Goal: Task Accomplishment & Management: Use online tool/utility

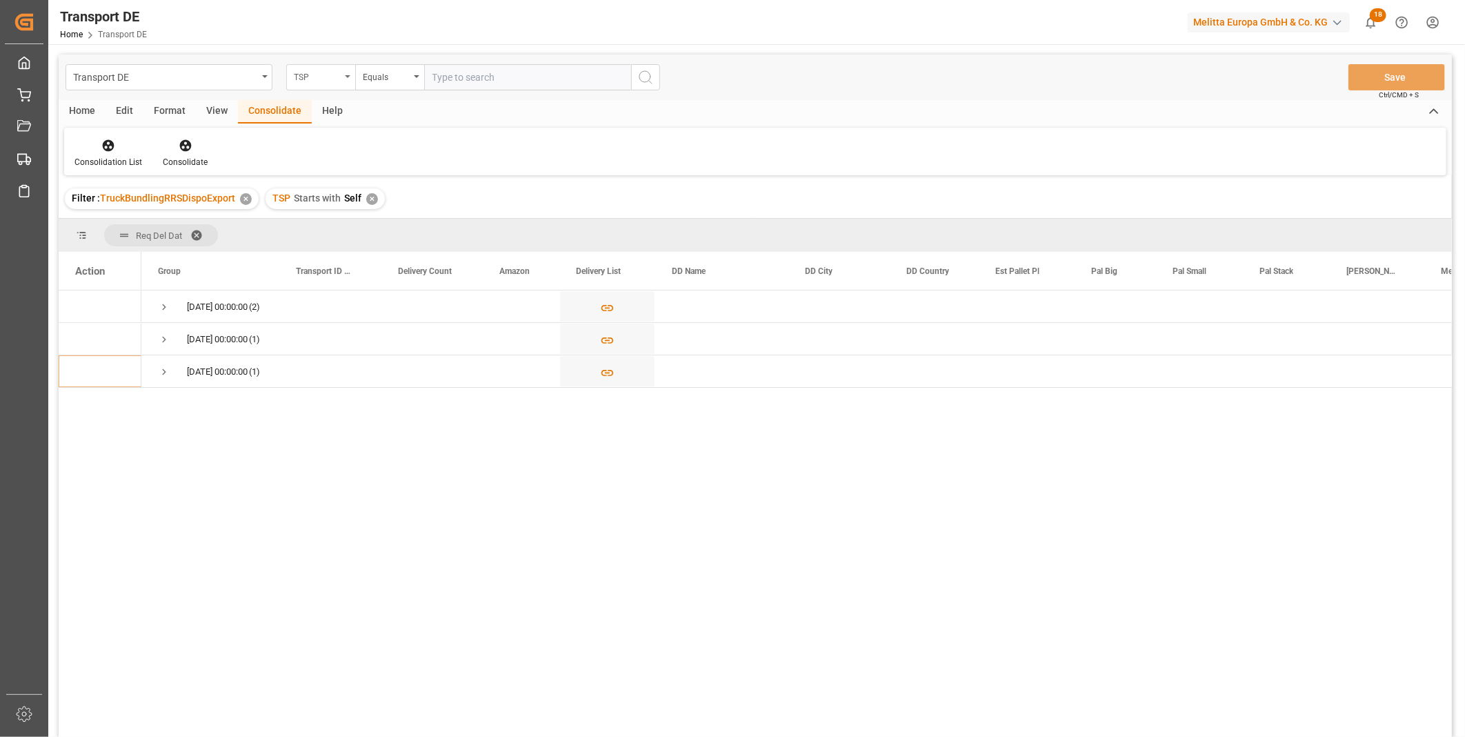
click at [299, 79] on div "TSP" at bounding box center [317, 76] width 47 height 16
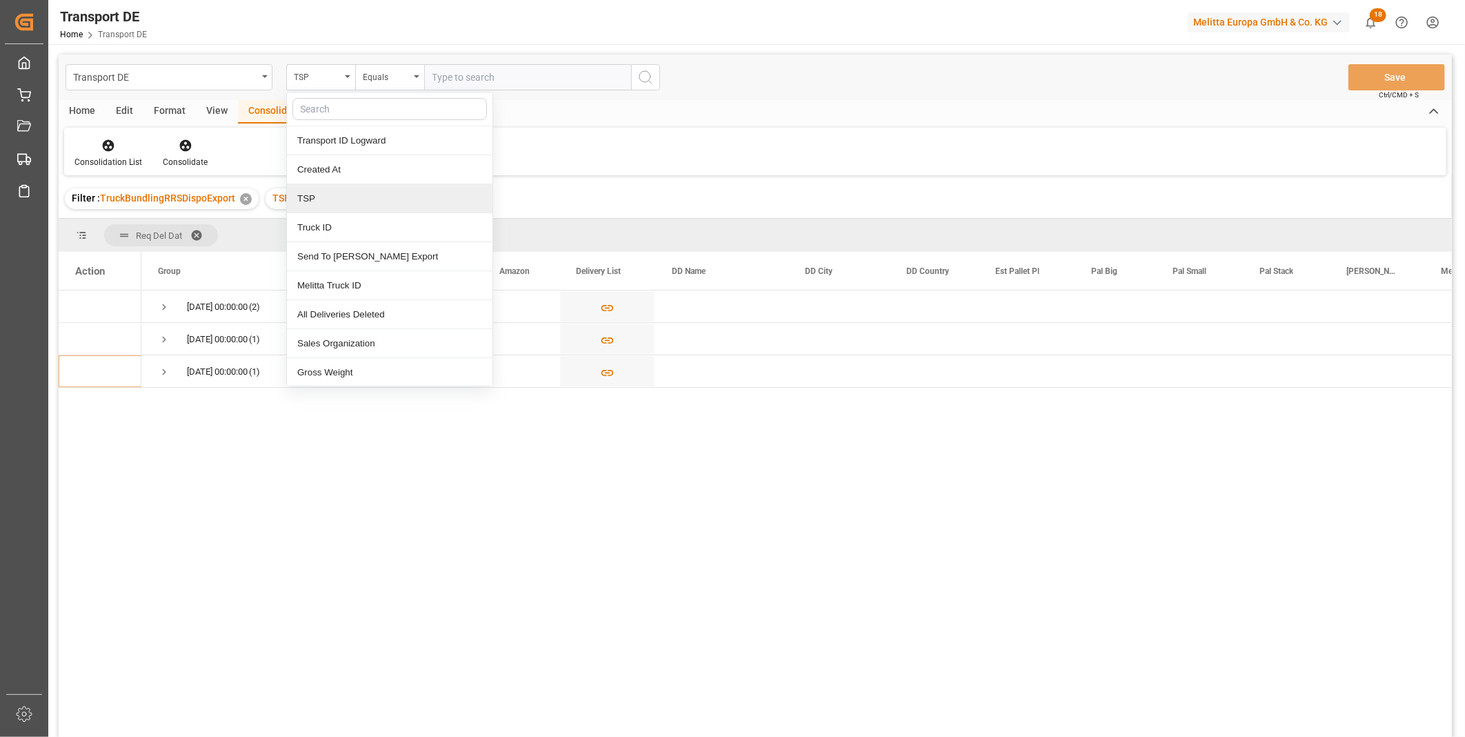
drag, startPoint x: 630, startPoint y: 203, endPoint x: 607, endPoint y: 203, distance: 23.5
click at [630, 203] on div "Filter : TruckBundlingRRSDispoExport ✕ TSP Starts with Self ✕" at bounding box center [755, 198] width 1393 height 39
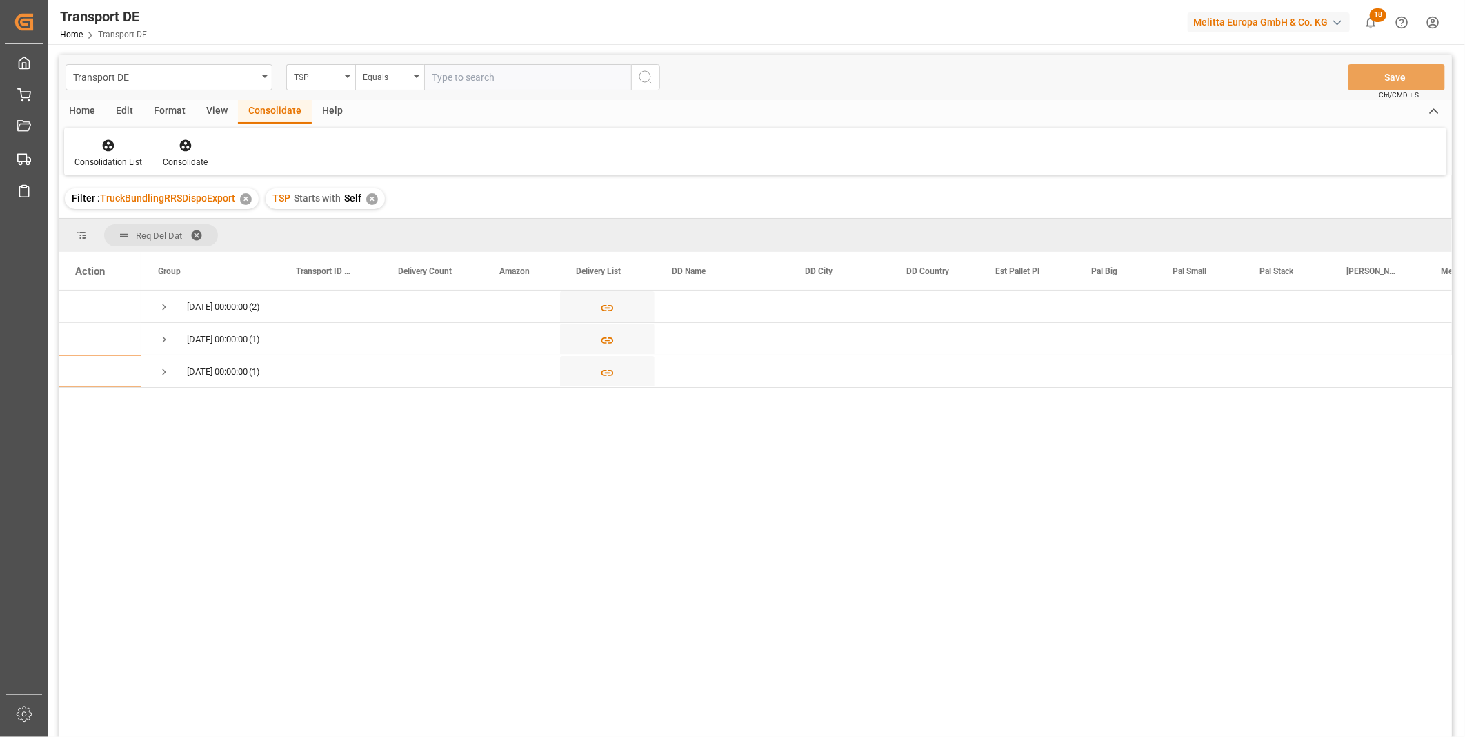
click at [379, 201] on div "TSP Starts with Self ✕" at bounding box center [325, 198] width 119 height 21
click at [166, 306] on span "Press SPACE to select this row." at bounding box center [164, 307] width 12 height 12
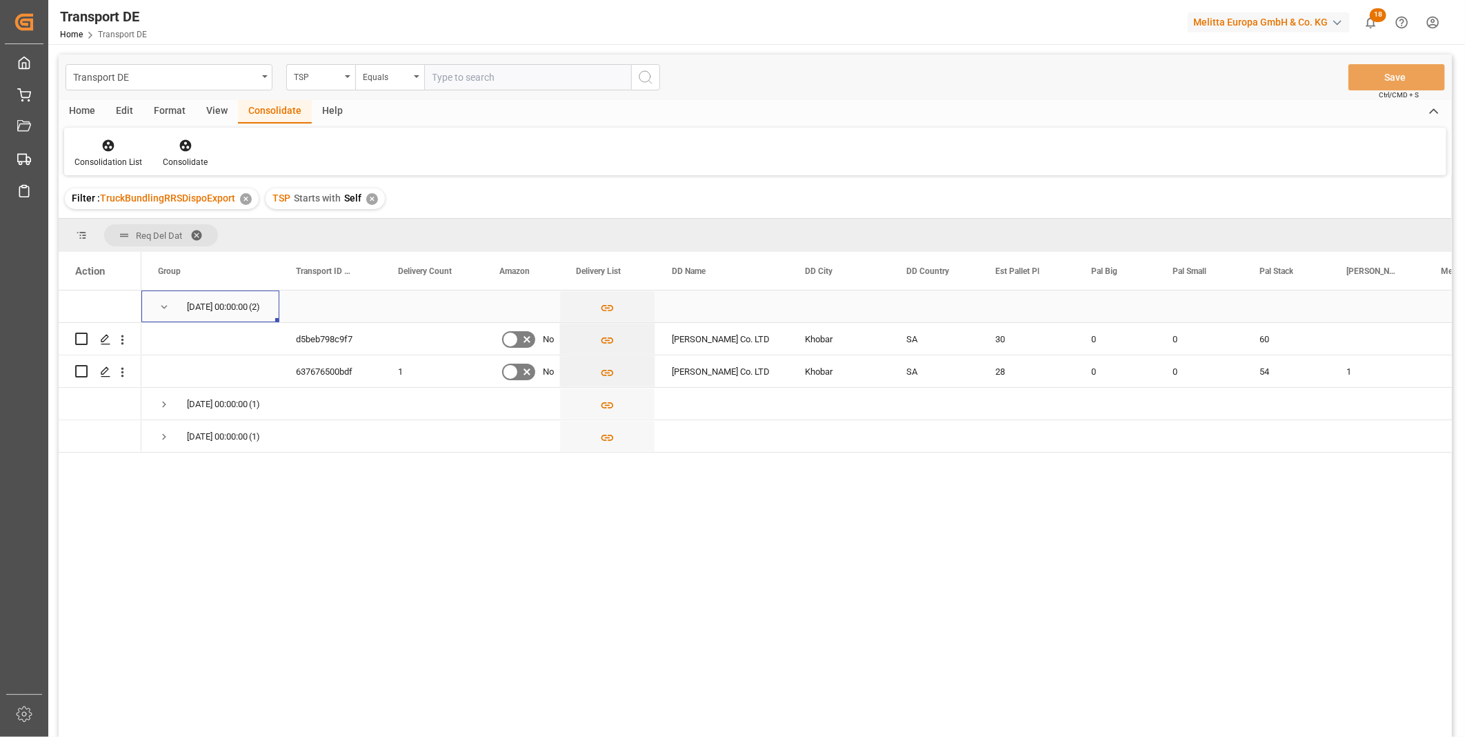
click at [161, 302] on span "Press SPACE to select this row." at bounding box center [164, 307] width 12 height 12
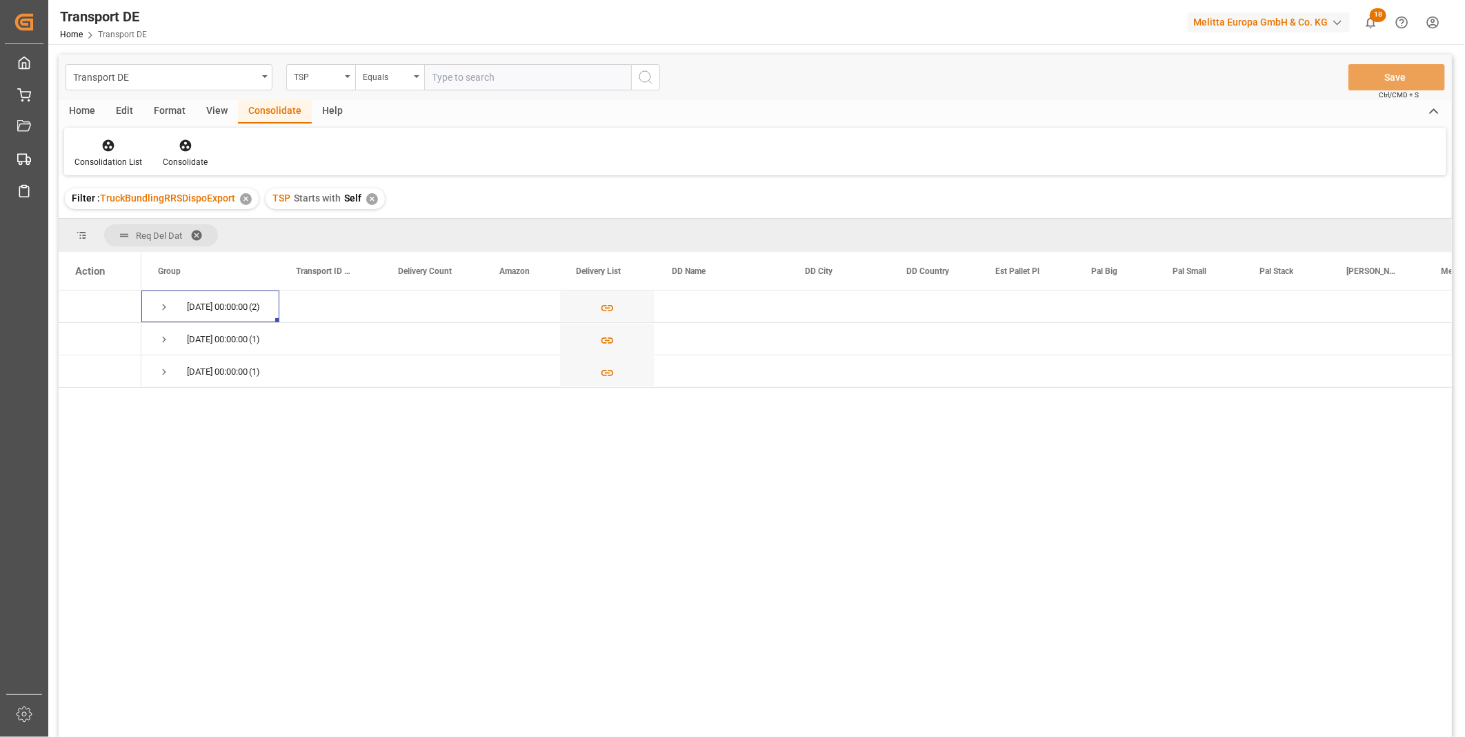
click at [162, 350] on span "Press SPACE to select this row." at bounding box center [164, 339] width 12 height 32
click at [161, 370] on span "Press SPACE to select this row." at bounding box center [164, 372] width 12 height 12
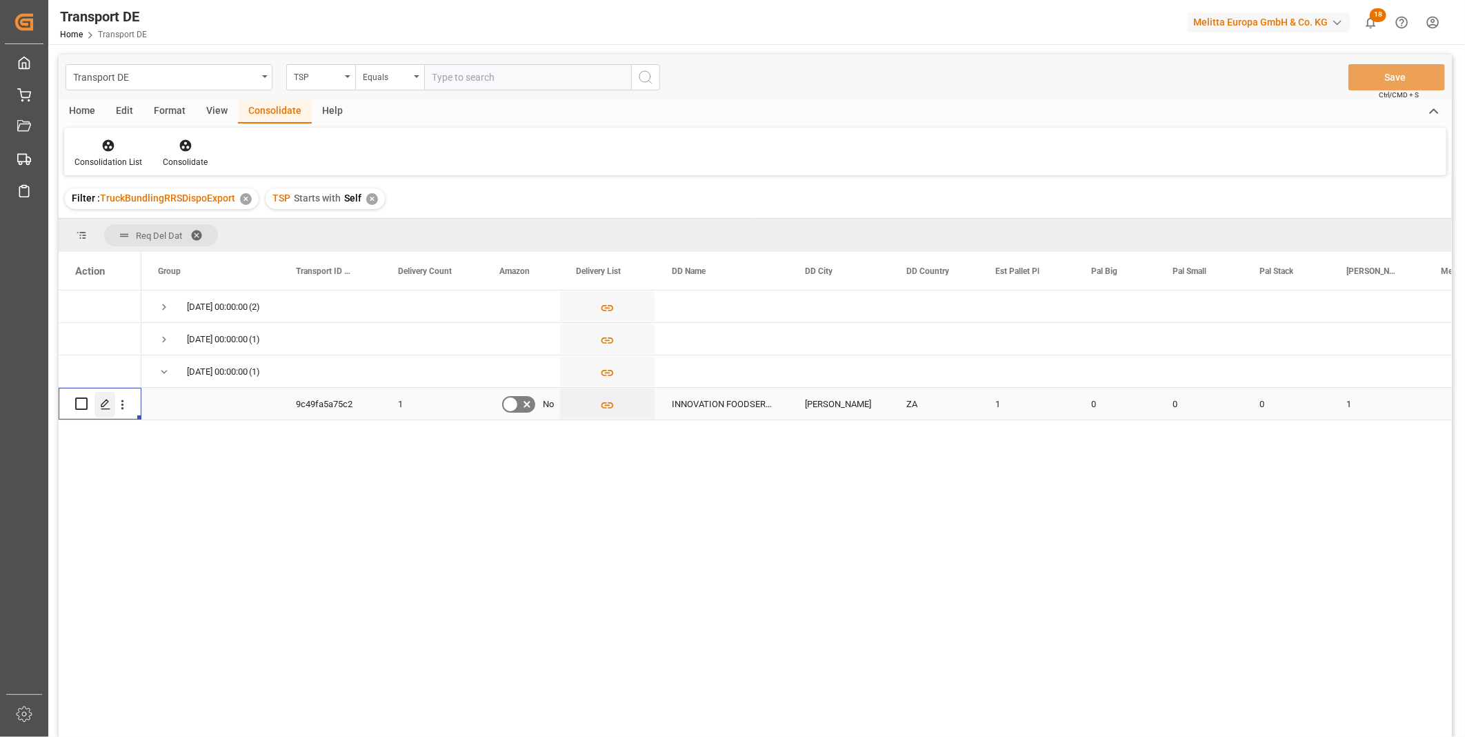
click at [108, 412] on div "Press SPACE to select this row." at bounding box center [104, 405] width 21 height 26
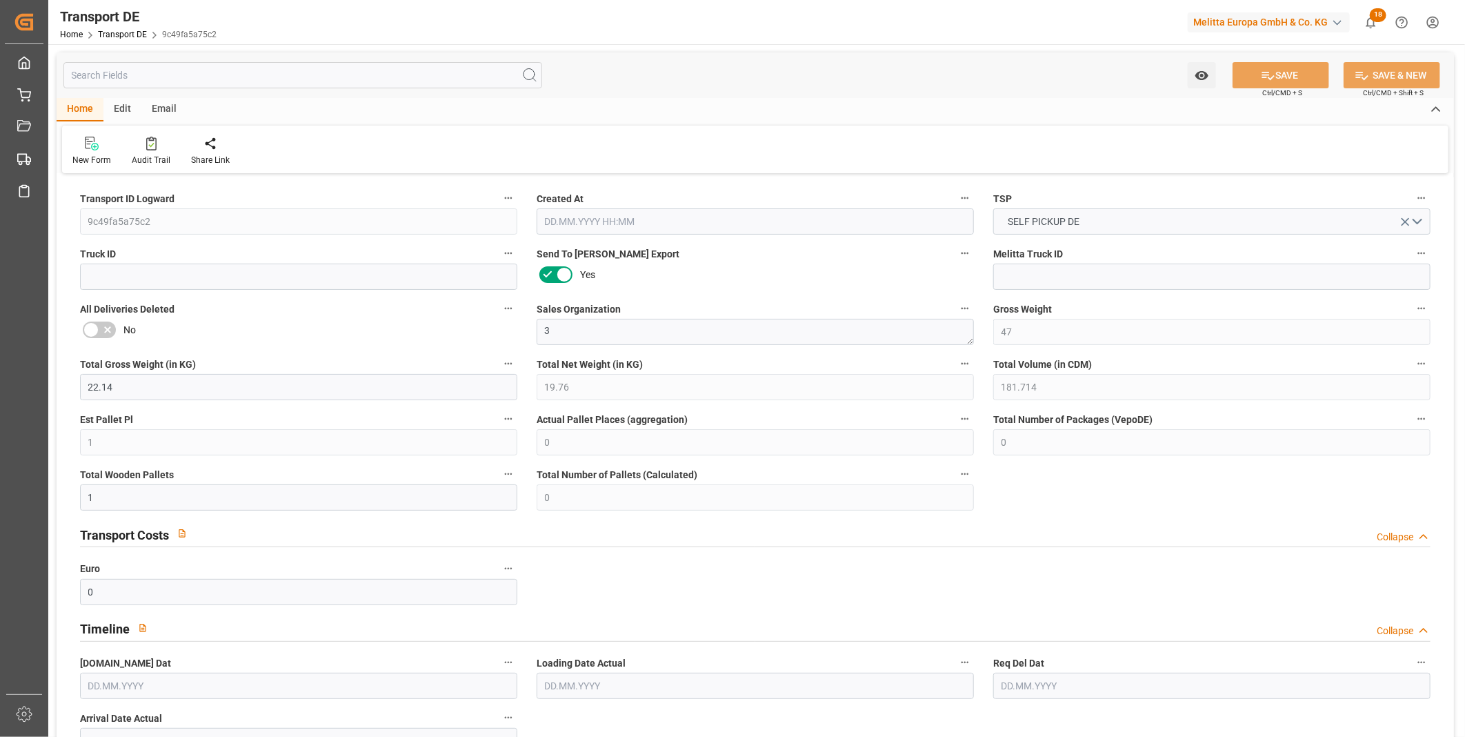
type input "47"
type input "22.14"
type input "19.76"
type input "181.714"
type input "1"
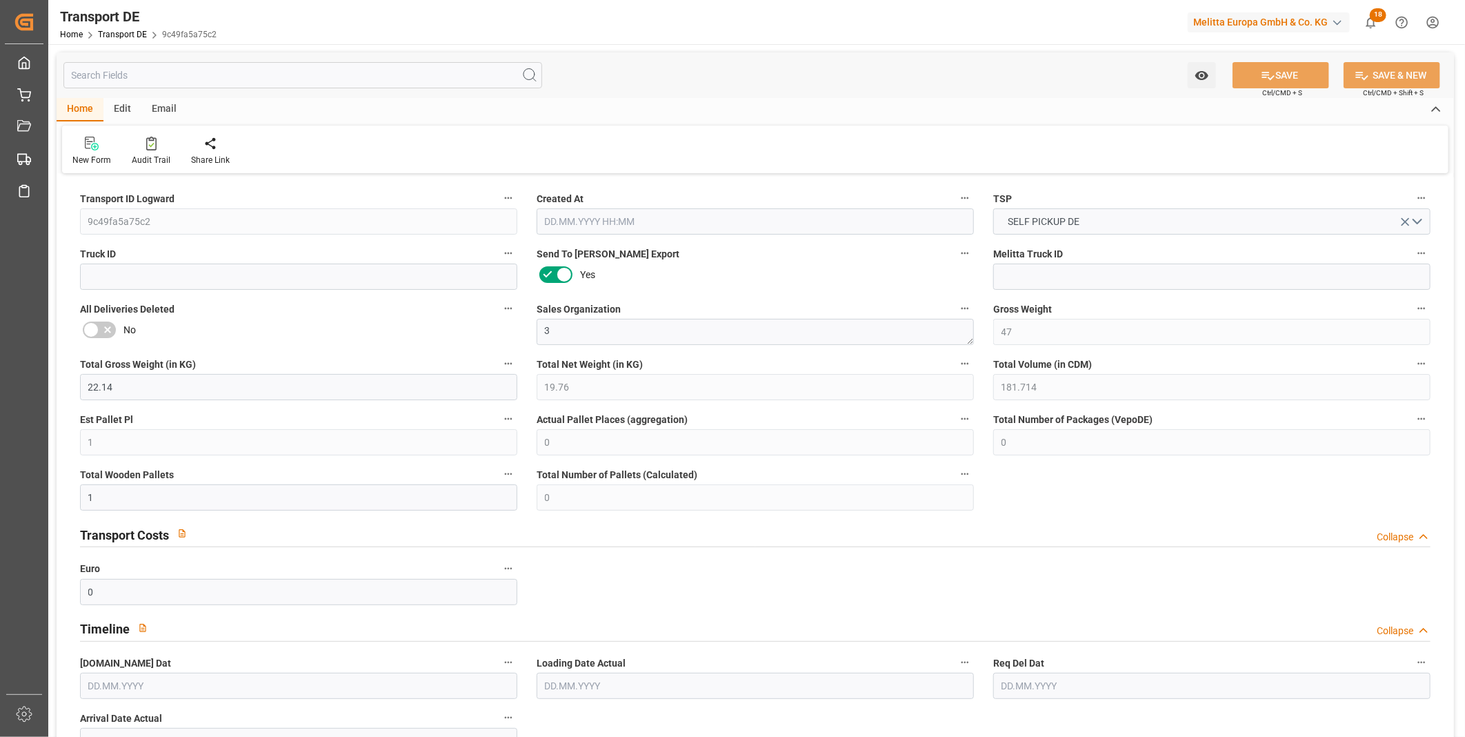
type input "0"
type input "1"
type input "0"
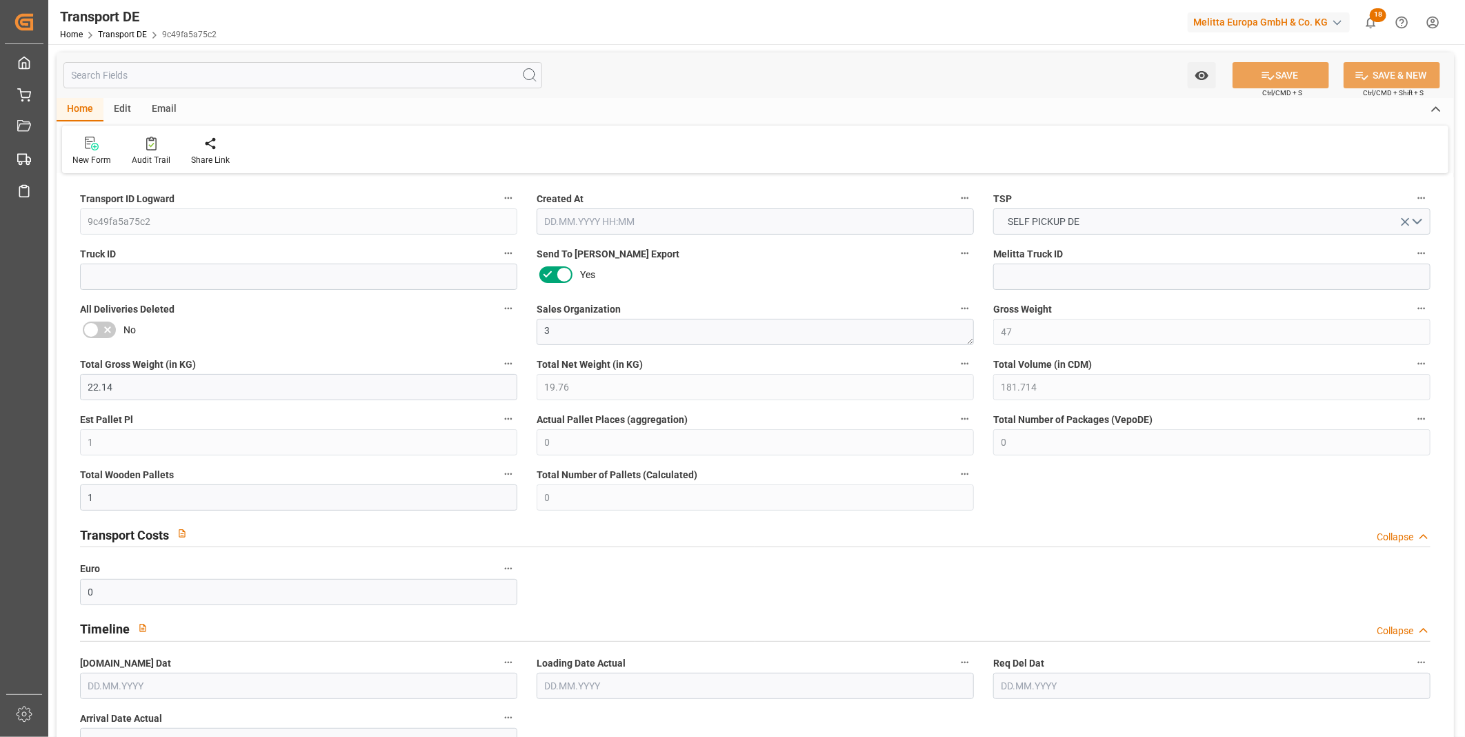
type input "15"
type input "0"
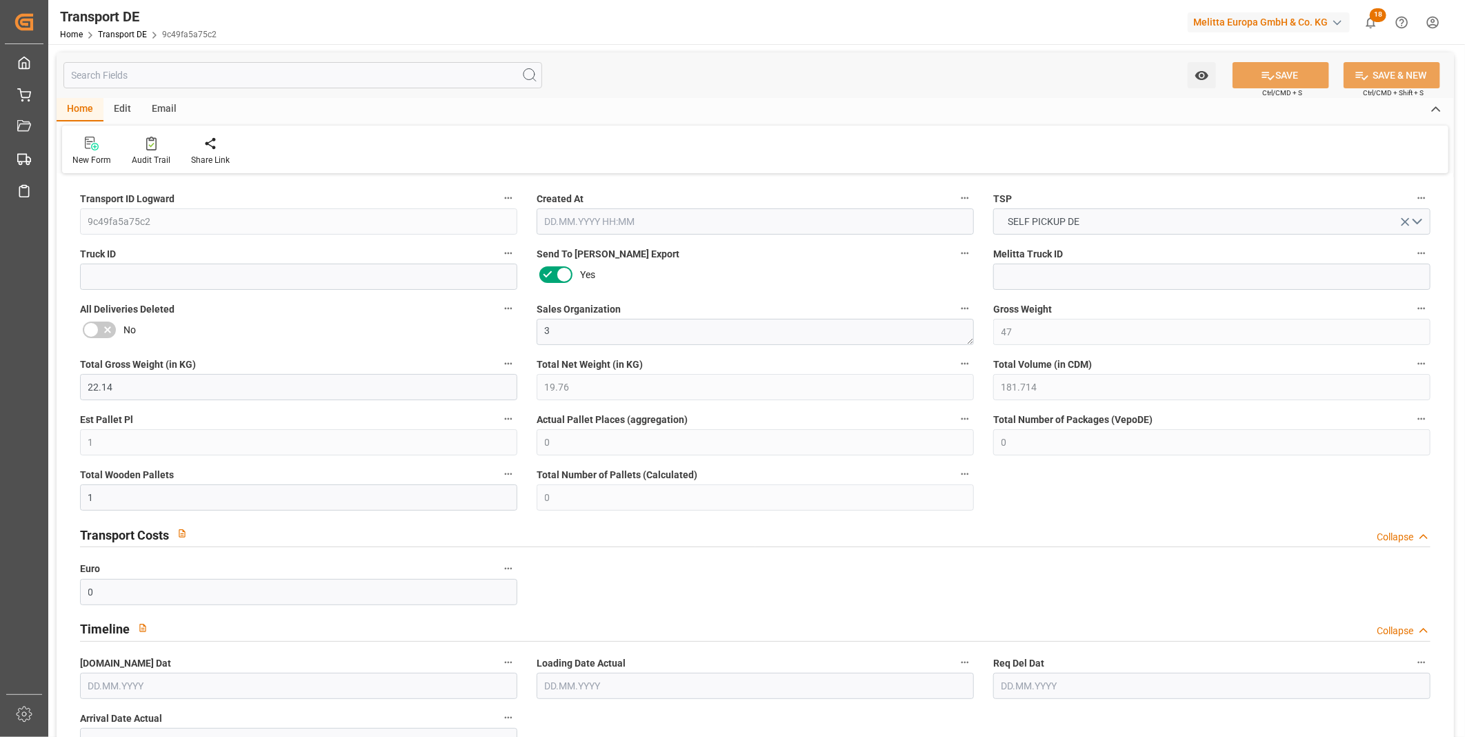
type input "0"
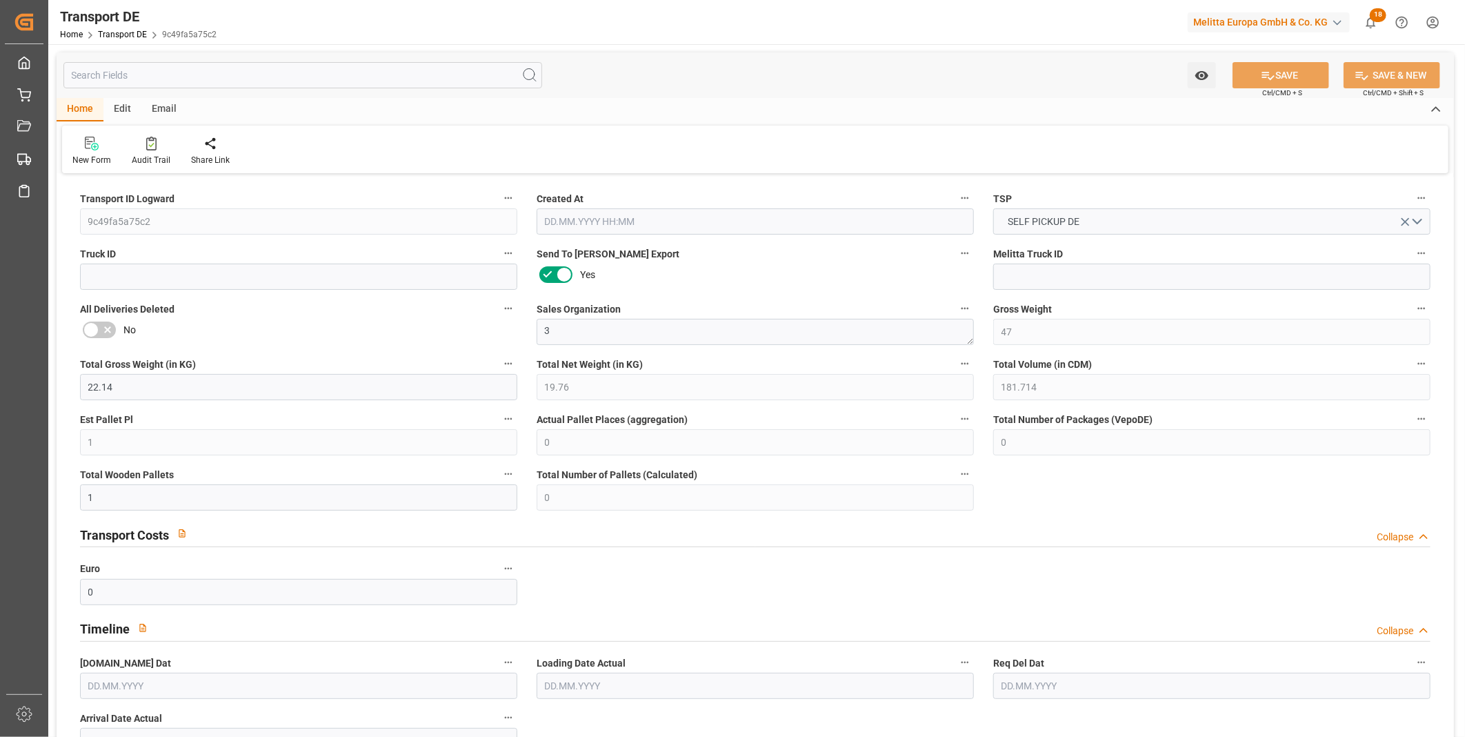
type input "0"
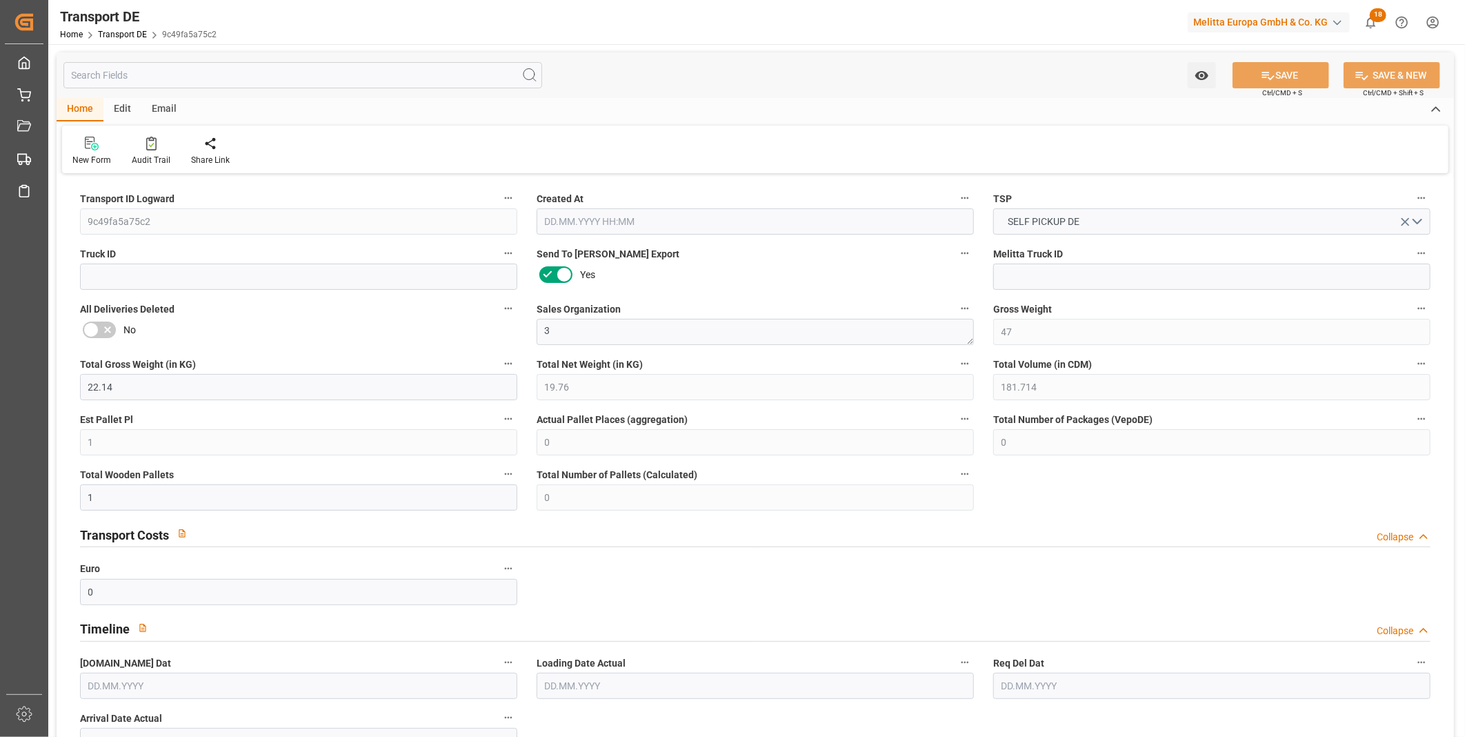
type input "0"
type input "1"
type input "0"
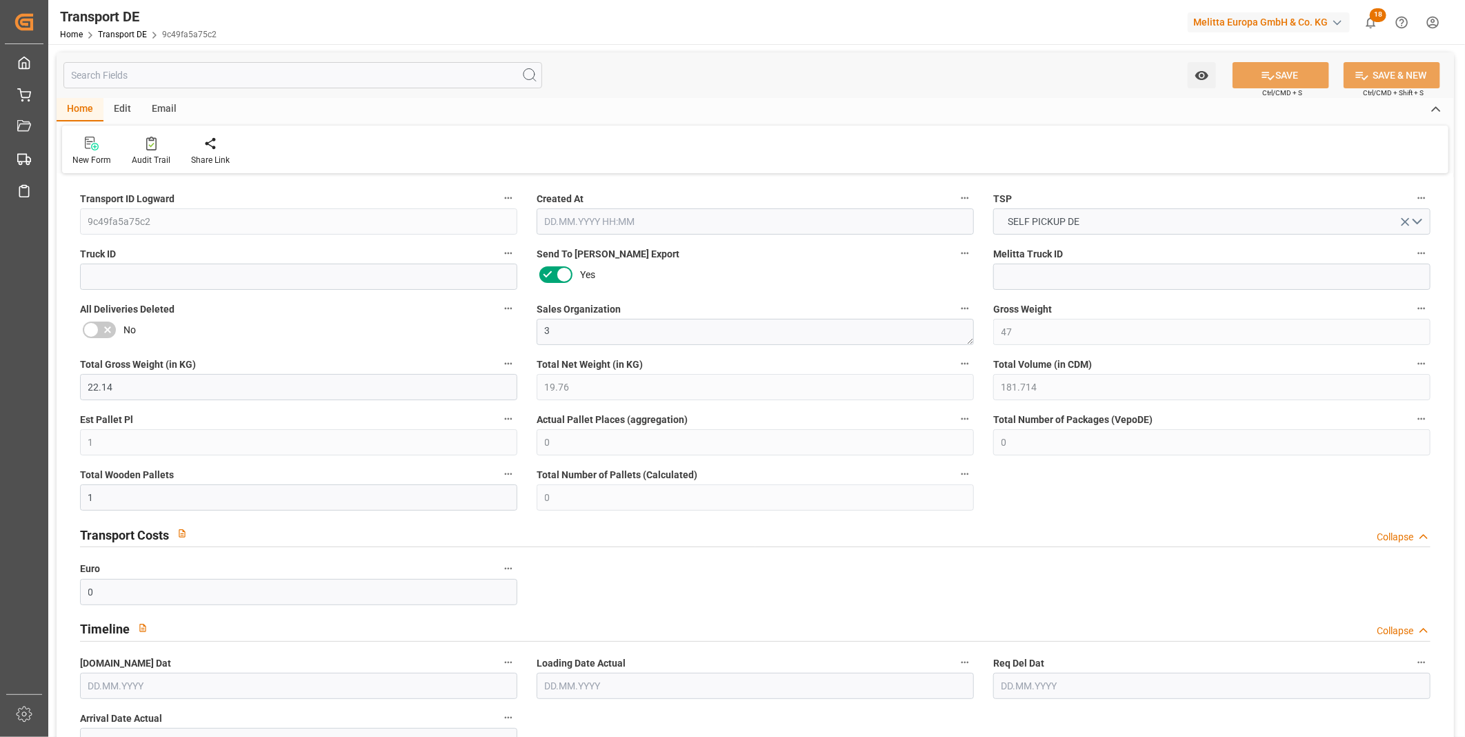
type input "0"
type input "39.586"
type input "0"
type input "[DATE] 16:35"
type input "[DATE]"
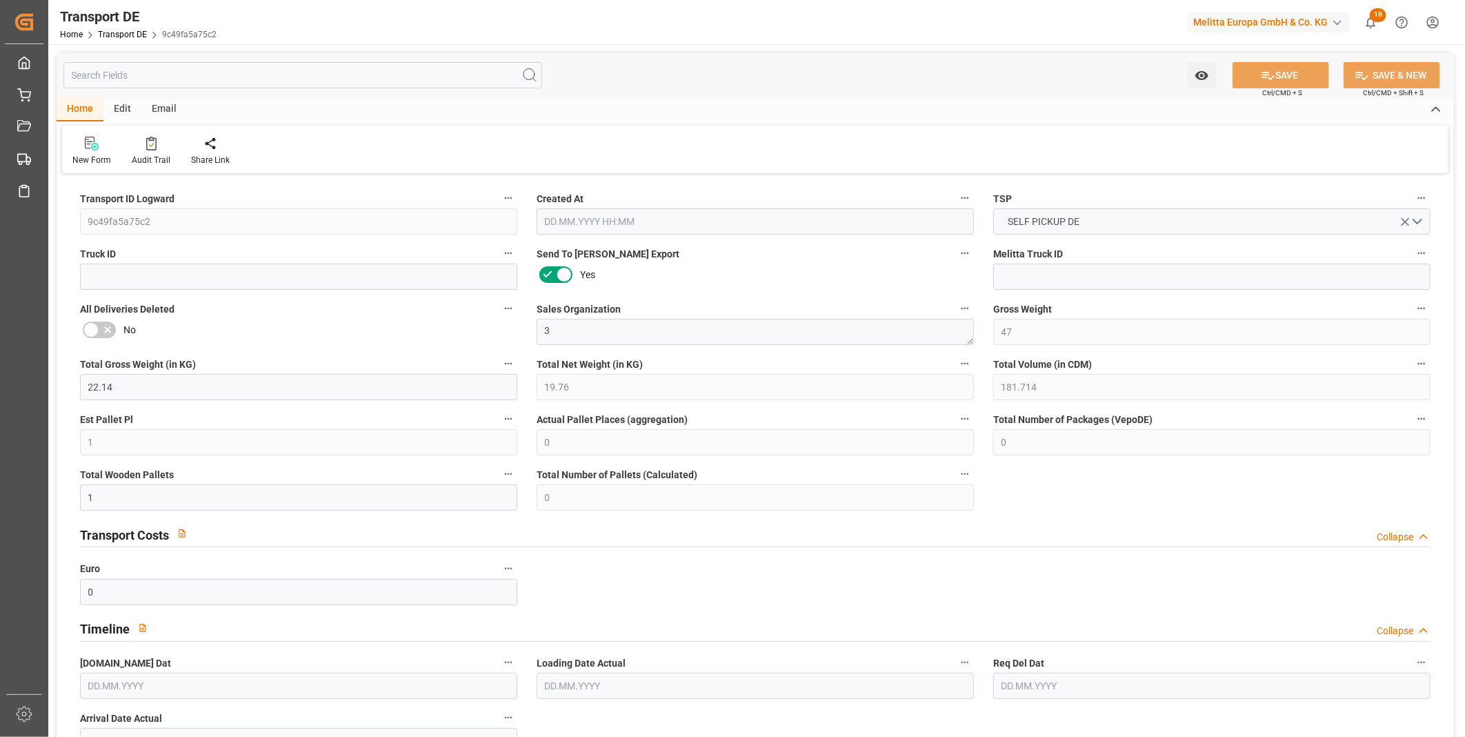
type input "[DATE]"
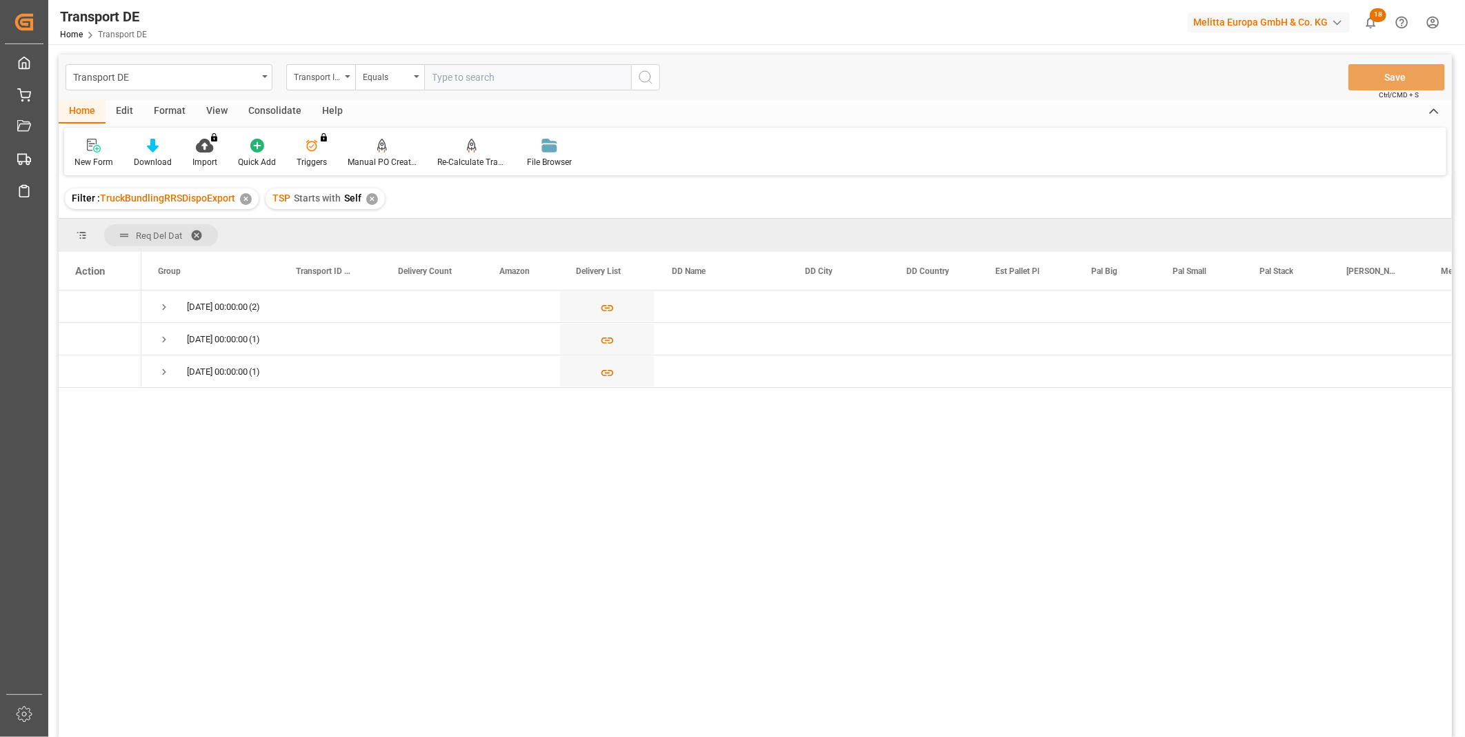
click at [295, 106] on div "Consolidate" at bounding box center [275, 111] width 74 height 23
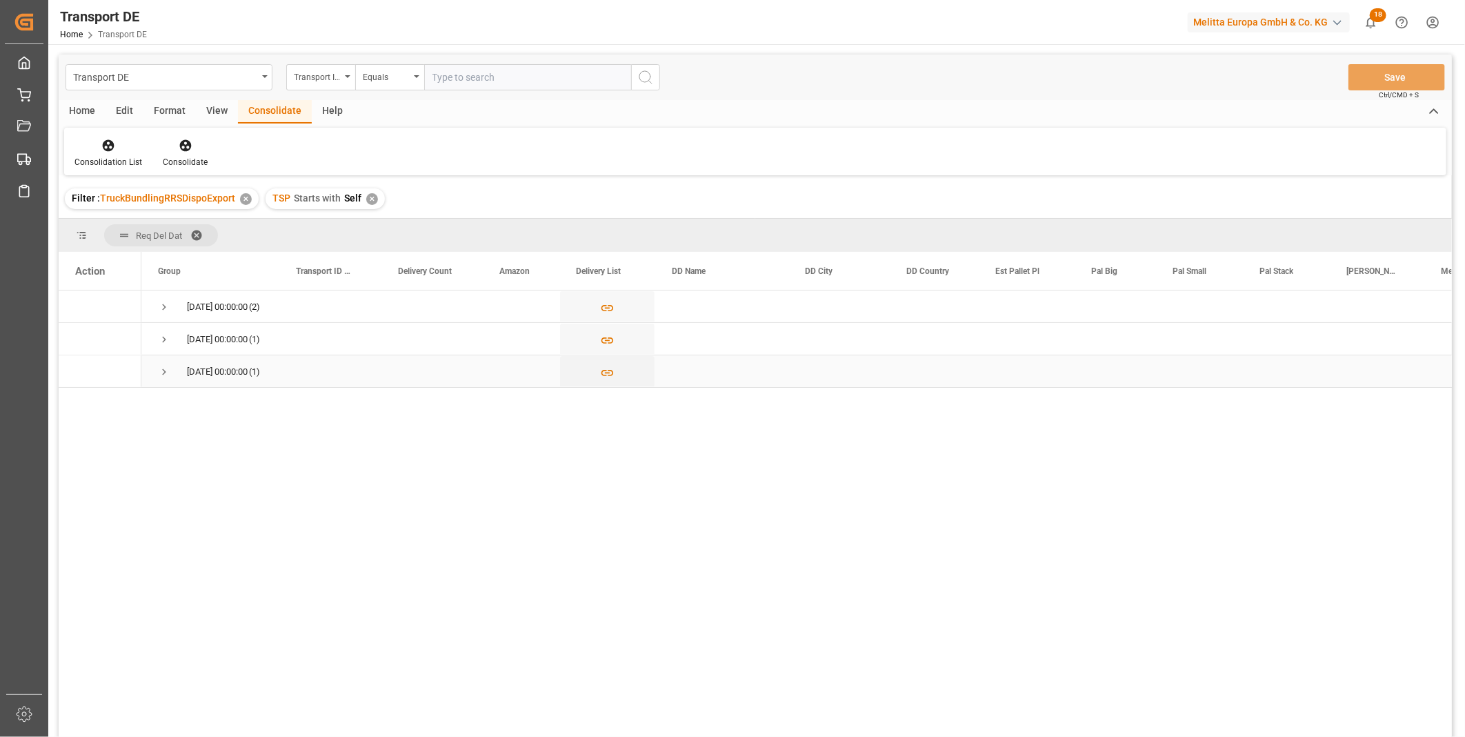
click at [168, 374] on span "Press SPACE to select this row." at bounding box center [164, 372] width 12 height 12
